Goal: Transaction & Acquisition: Purchase product/service

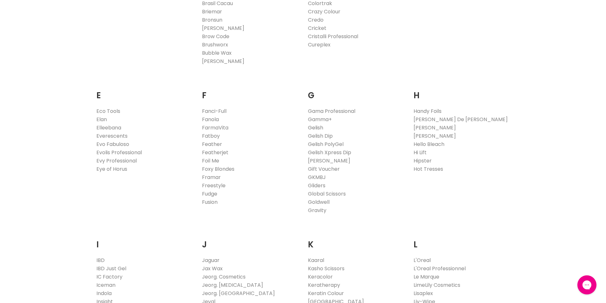
click at [315, 129] on link "Gelish" at bounding box center [315, 127] width 15 height 7
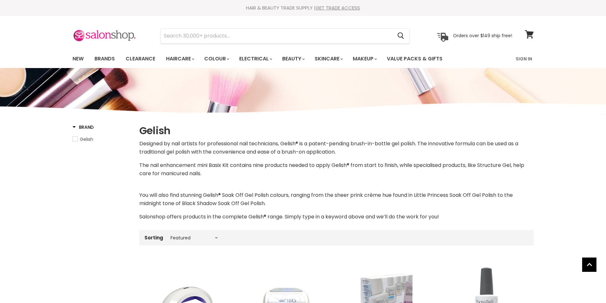
select select "manual"
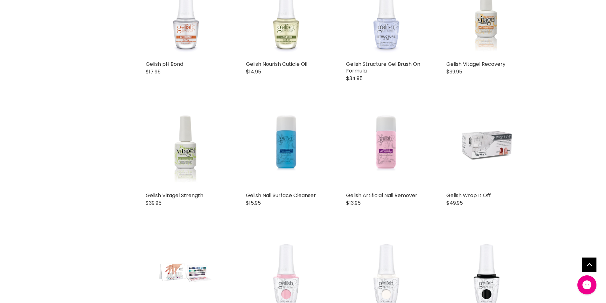
scroll to position [541, 0]
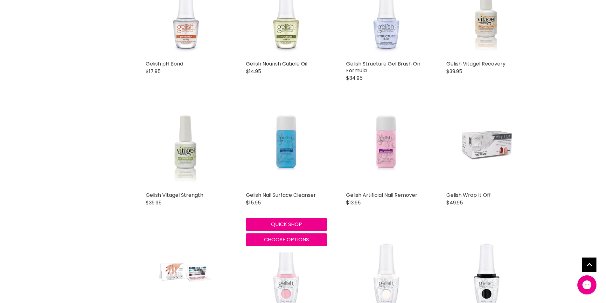
click at [282, 152] on img "Main content" at bounding box center [286, 148] width 54 height 81
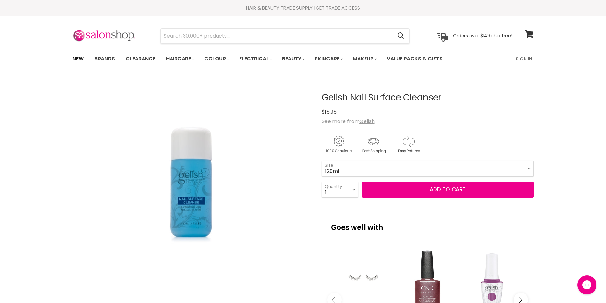
click at [78, 58] on link "New" at bounding box center [78, 58] width 21 height 13
